Goal: Task Accomplishment & Management: Manage account settings

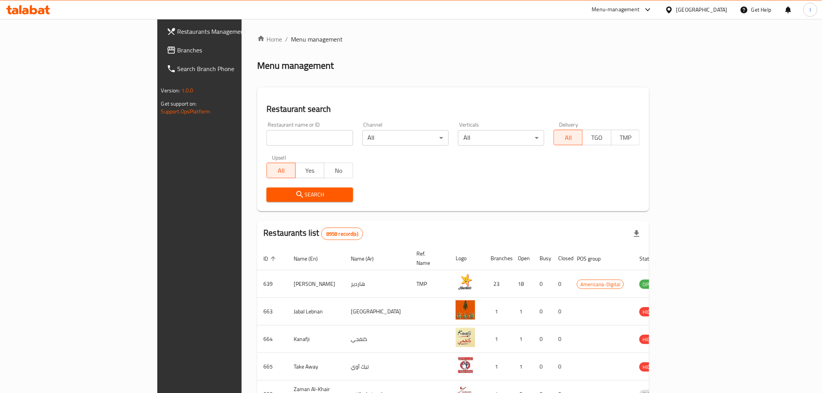
click at [267, 141] on input "search" at bounding box center [310, 138] width 86 height 16
paste input "desi dhaba"
type input "desi dhaba"
drag, startPoint x: 309, startPoint y: 196, endPoint x: 319, endPoint y: 172, distance: 25.3
click at [309, 195] on button "Search" at bounding box center [310, 195] width 86 height 14
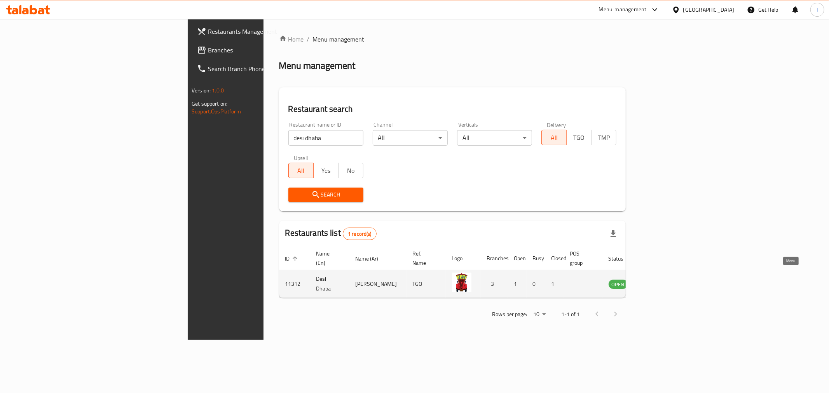
click at [659, 279] on icon "enhanced table" at bounding box center [653, 283] width 9 height 9
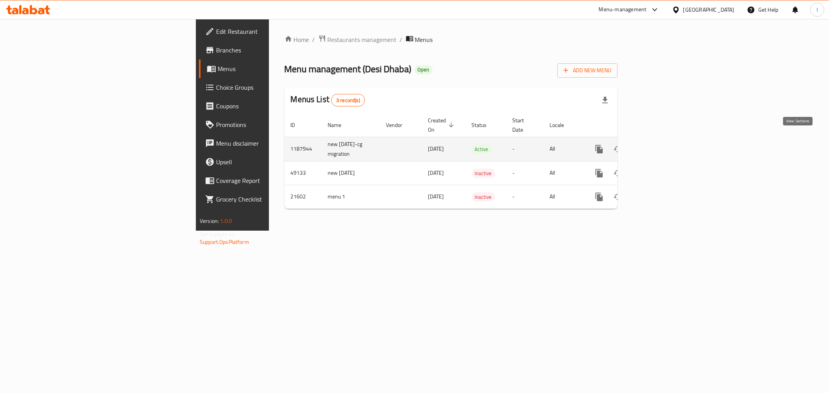
click at [660, 145] on icon "enhanced table" at bounding box center [655, 149] width 9 height 9
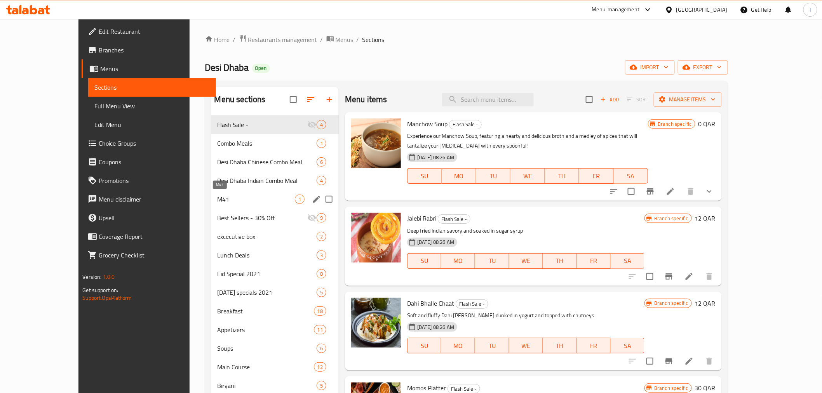
click at [218, 199] on span "M41" at bounding box center [256, 199] width 77 height 9
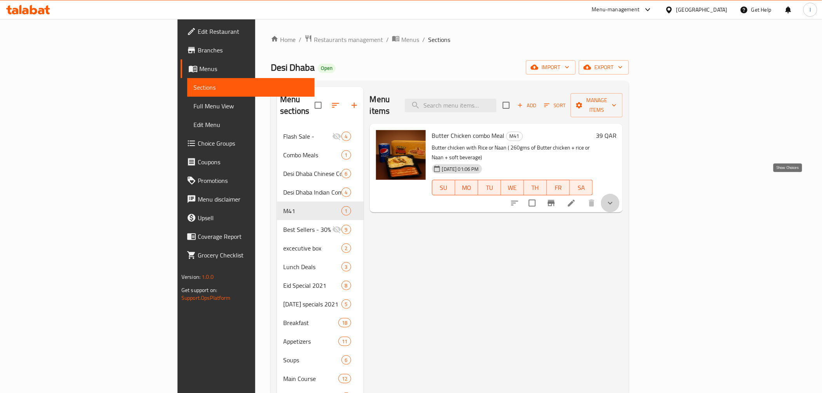
click at [615, 199] on icon "show more" at bounding box center [610, 203] width 9 height 9
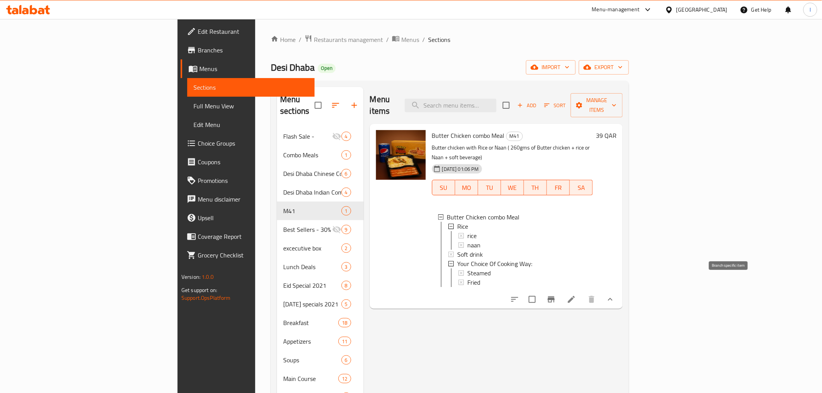
click at [555, 297] on icon "Branch-specific-item" at bounding box center [551, 300] width 7 height 6
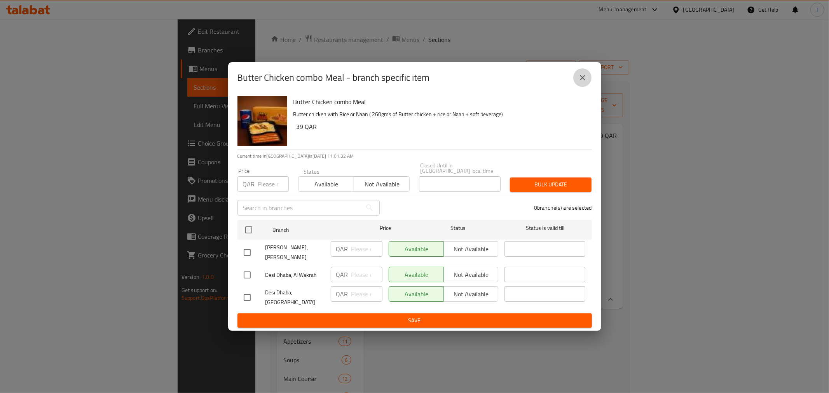
click at [579, 82] on icon "close" at bounding box center [582, 77] width 9 height 9
